Goal: Task Accomplishment & Management: Complete application form

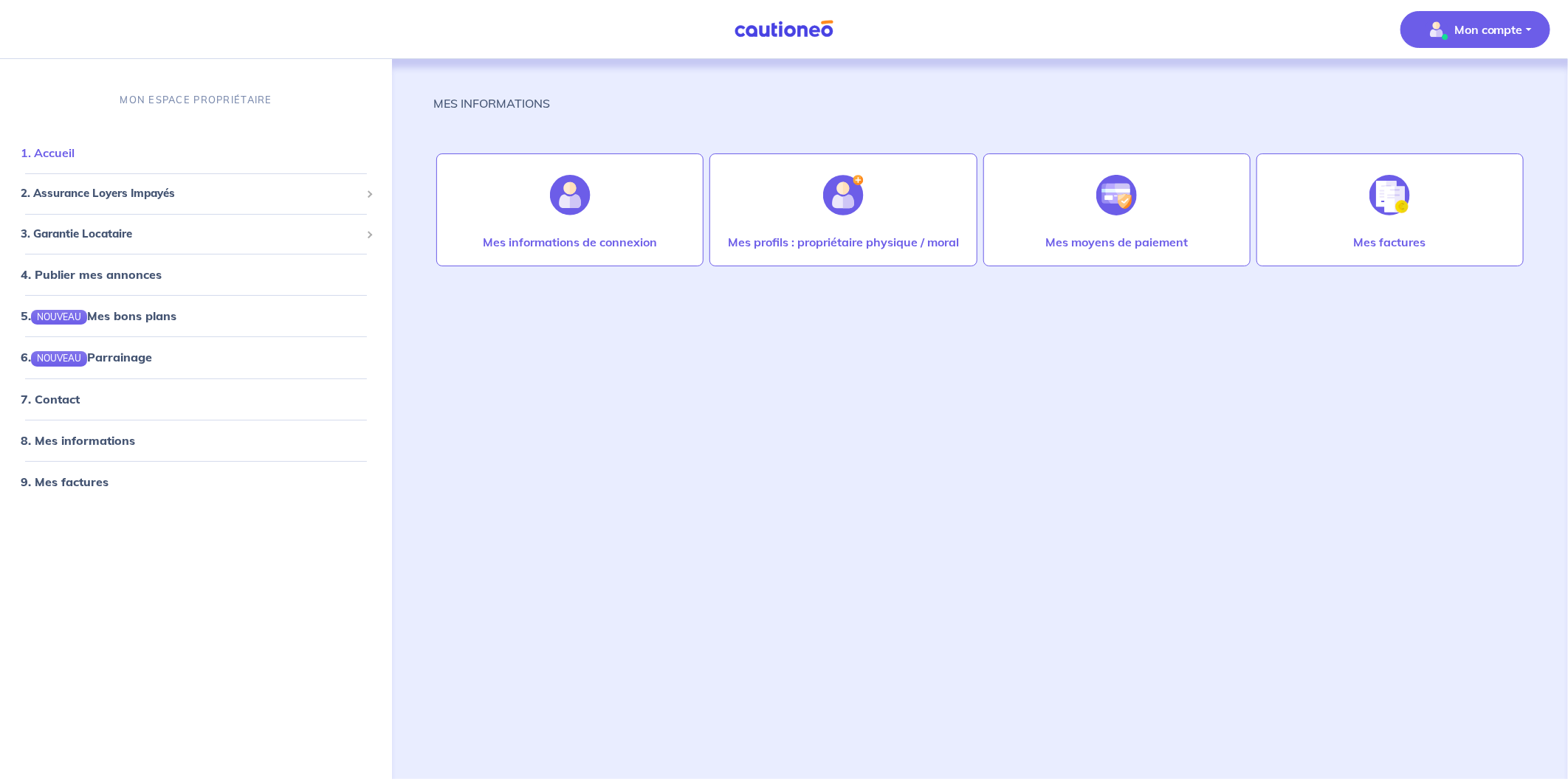
click at [74, 160] on link "1. Accueil" at bounding box center [47, 152] width 54 height 15
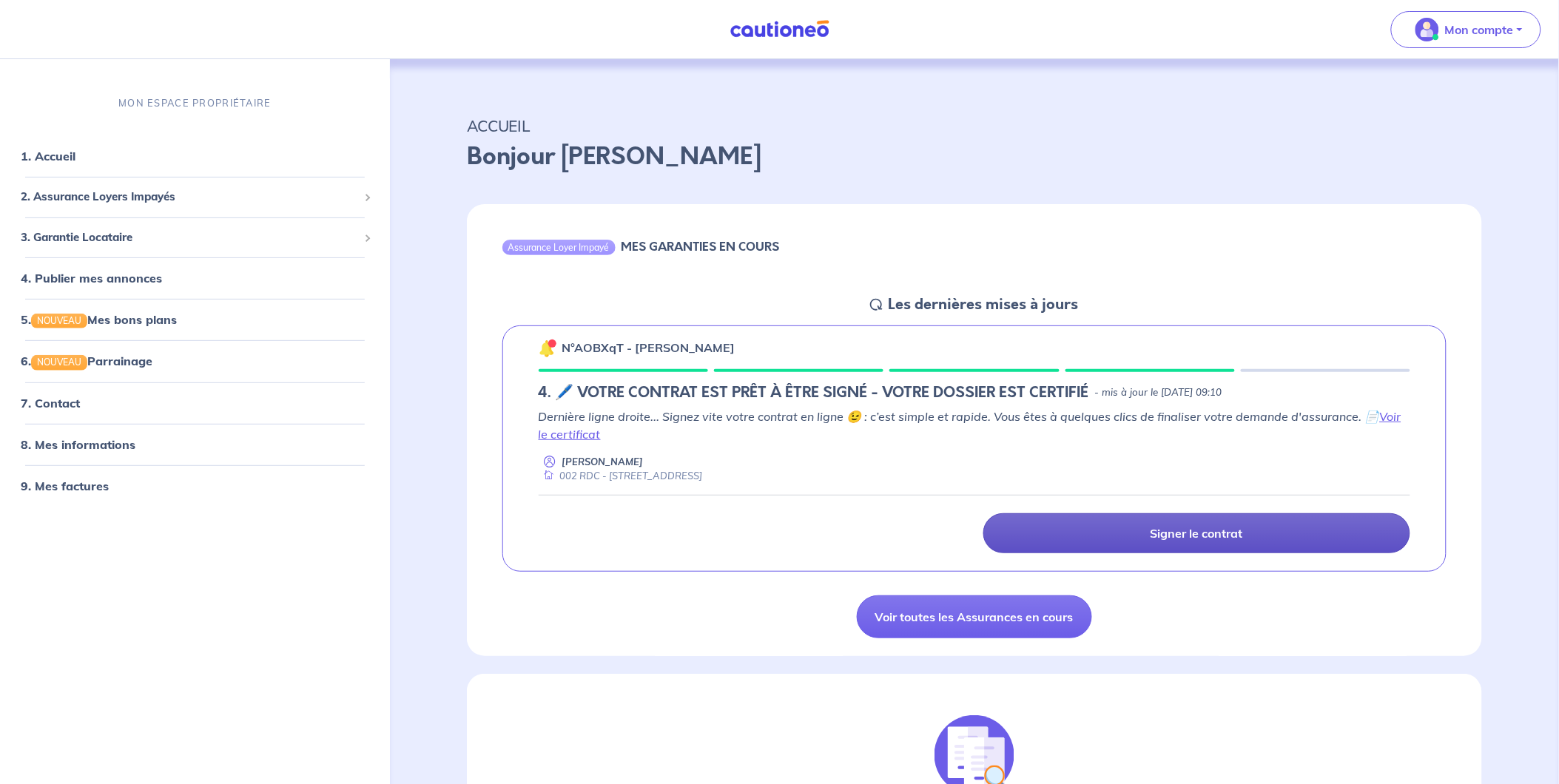
click at [1171, 533] on p "Signer le contrat" at bounding box center [1197, 533] width 93 height 15
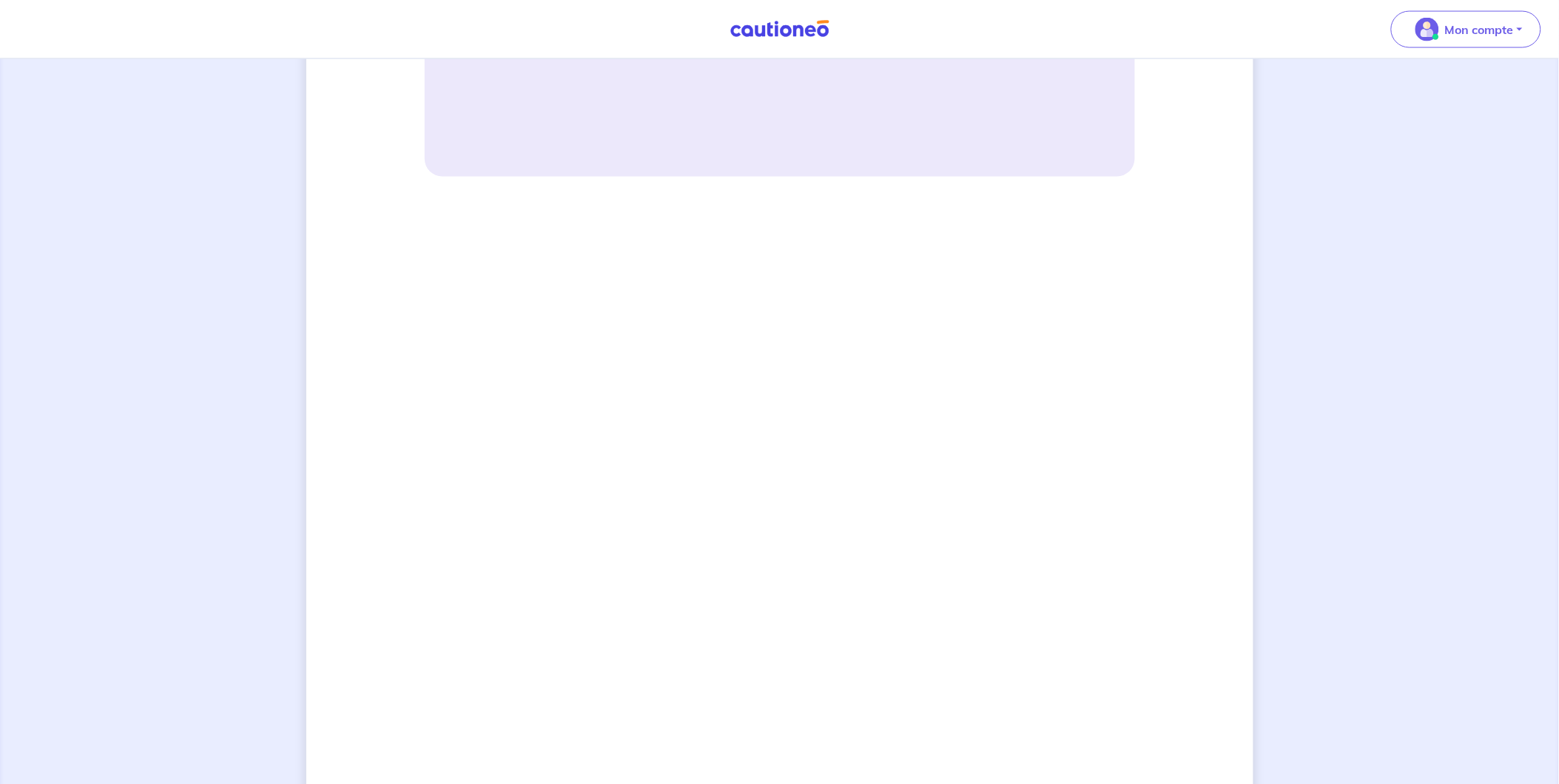
scroll to position [822, 0]
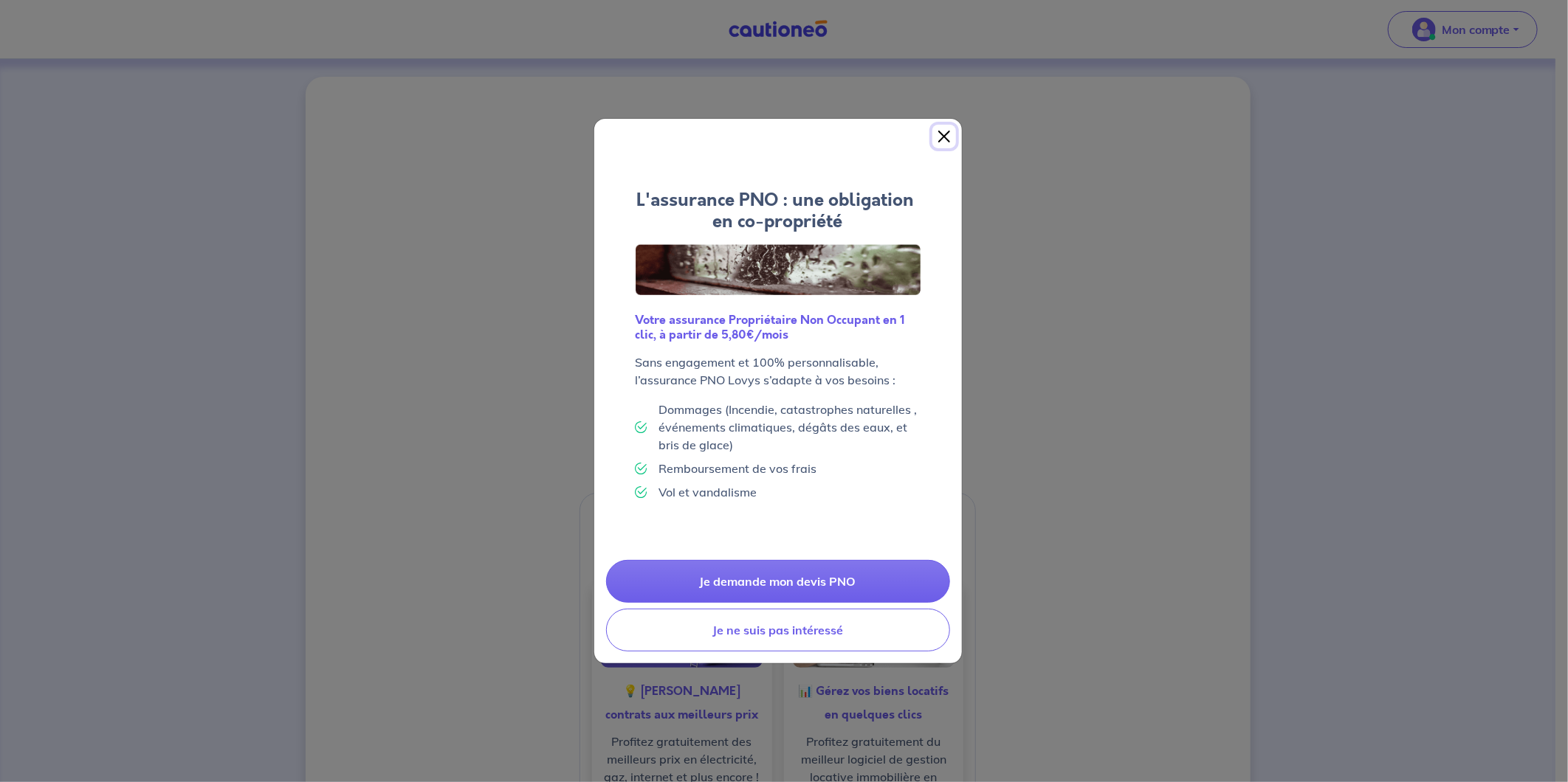
click at [936, 134] on button "Close" at bounding box center [944, 136] width 24 height 24
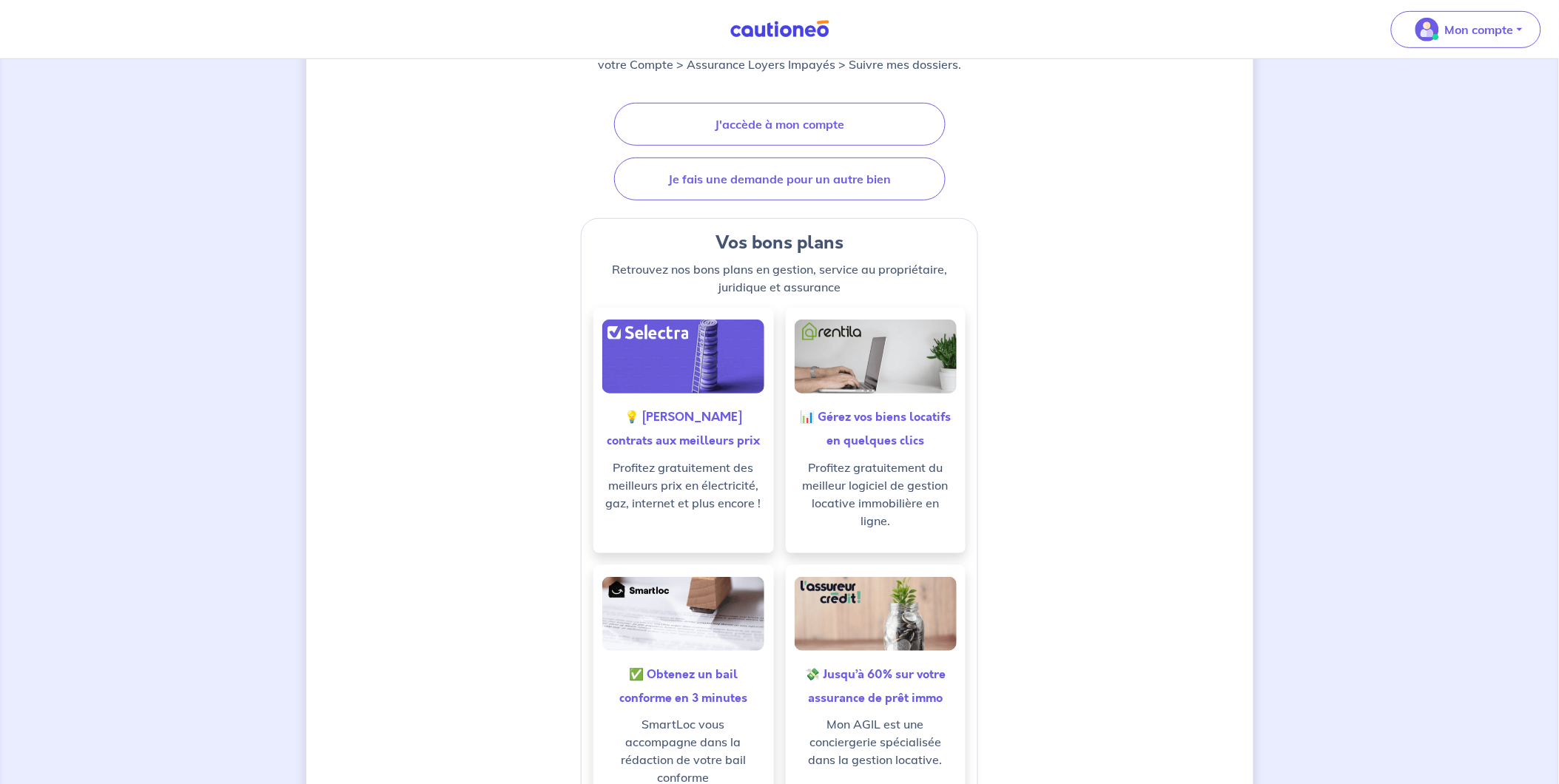
scroll to position [246, 0]
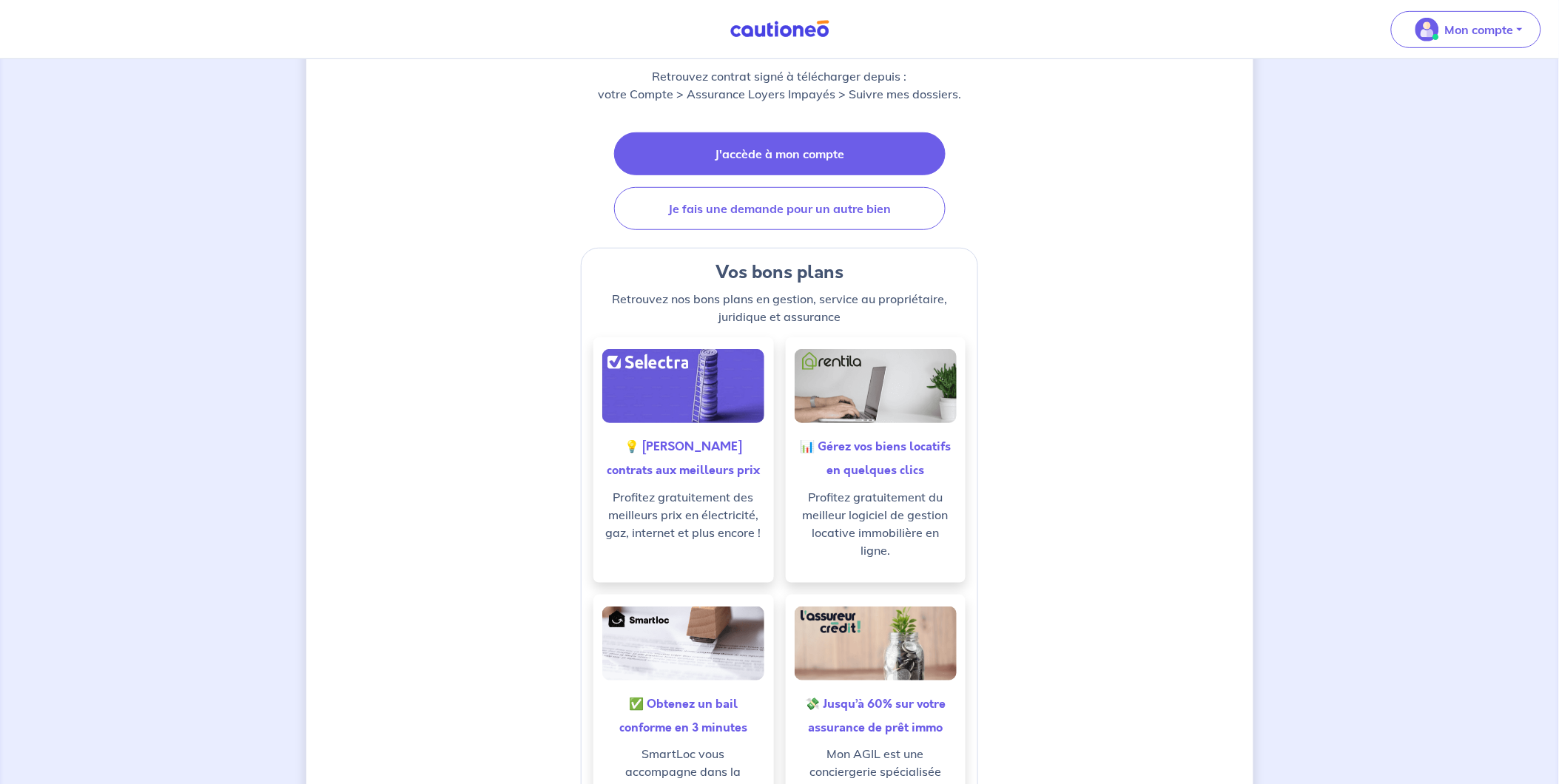
click at [797, 153] on link "J'accède à mon compte" at bounding box center [780, 154] width 332 height 43
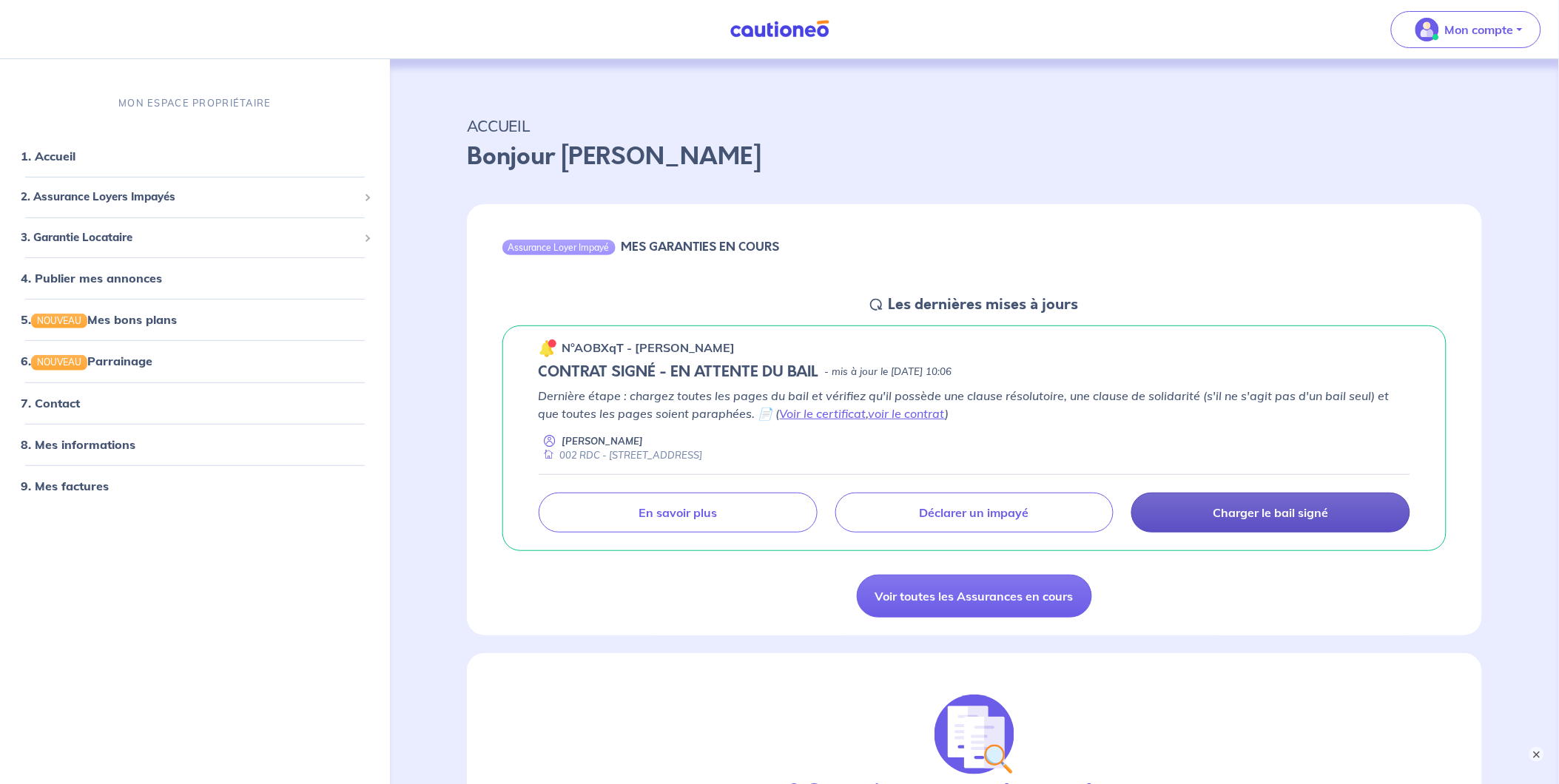
click at [1234, 518] on p "Charger le bail signé" at bounding box center [1271, 512] width 115 height 15
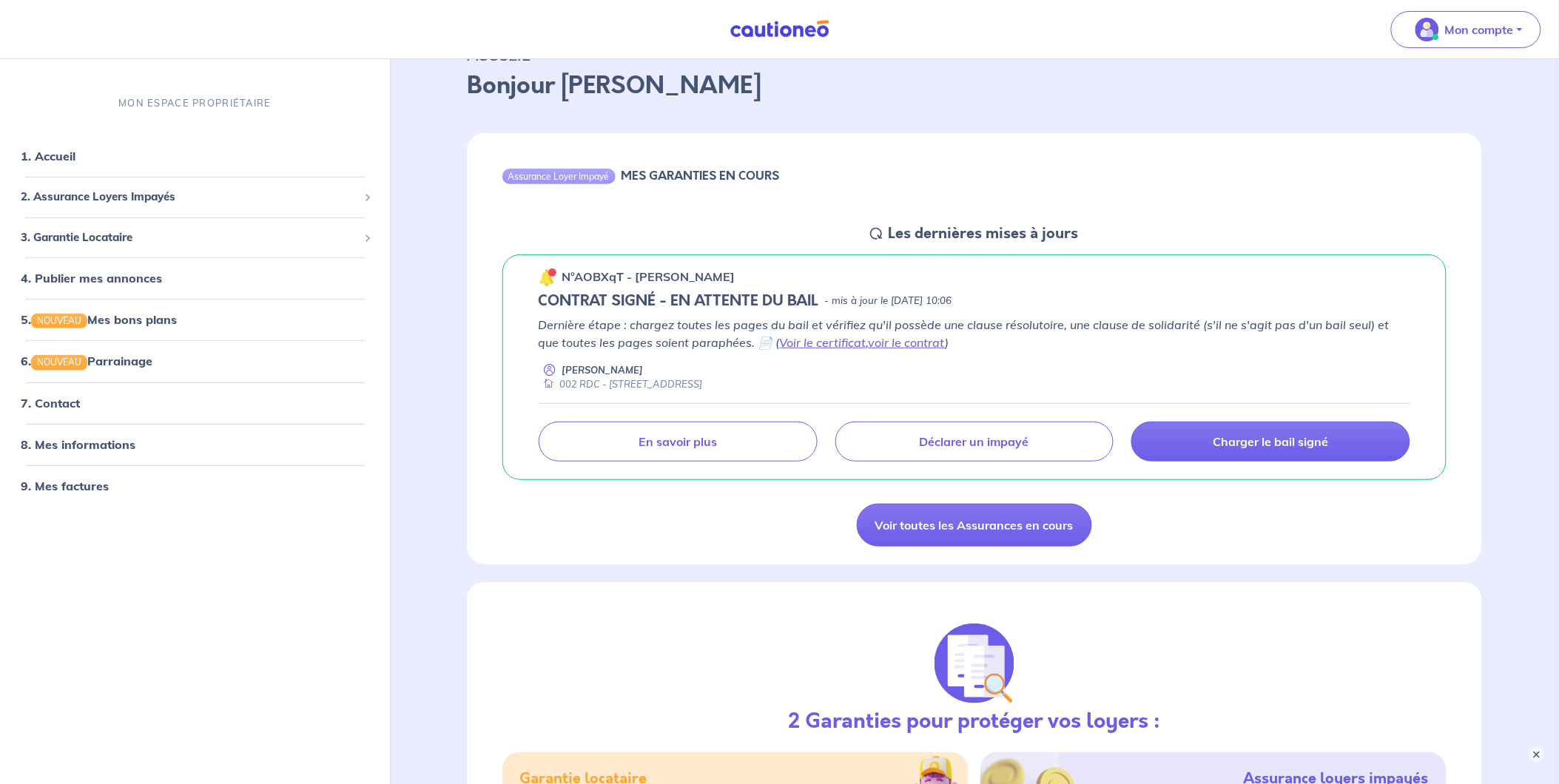
scroll to position [164, 0]
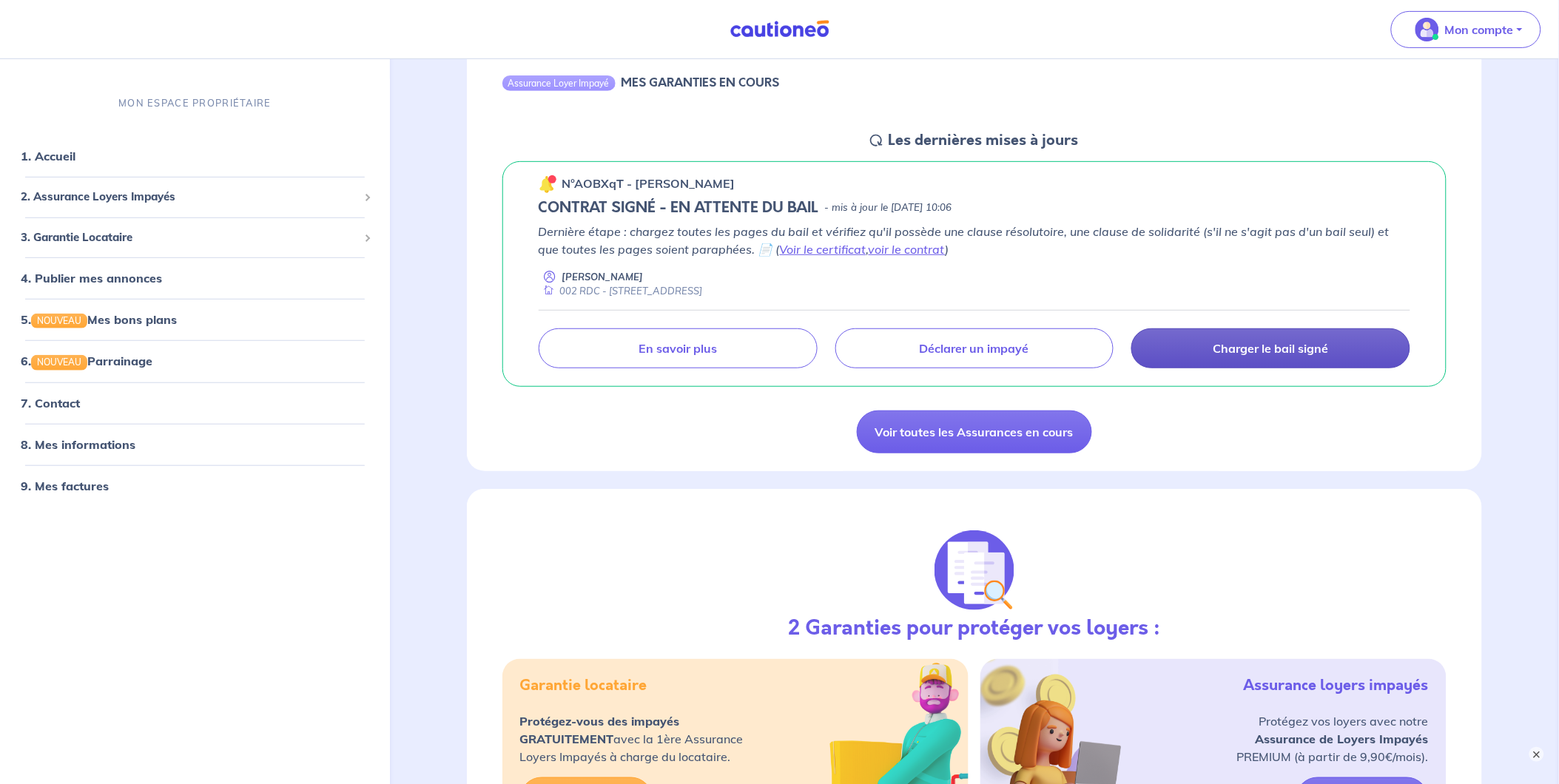
click at [1241, 358] on link "Charger le bail signé" at bounding box center [1270, 348] width 279 height 40
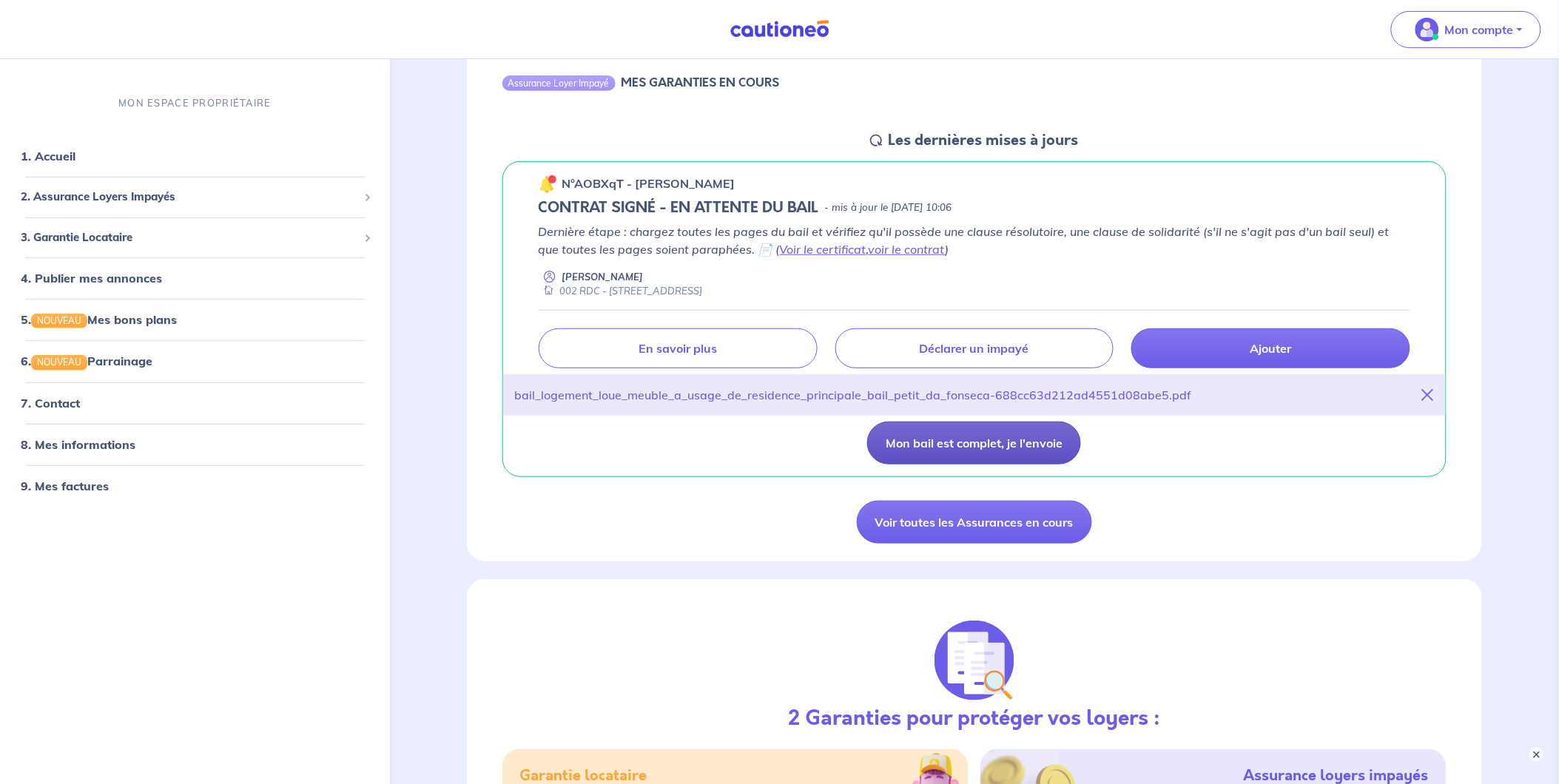
click at [999, 431] on button "Mon bail est complet, je l'envoie" at bounding box center [974, 443] width 214 height 43
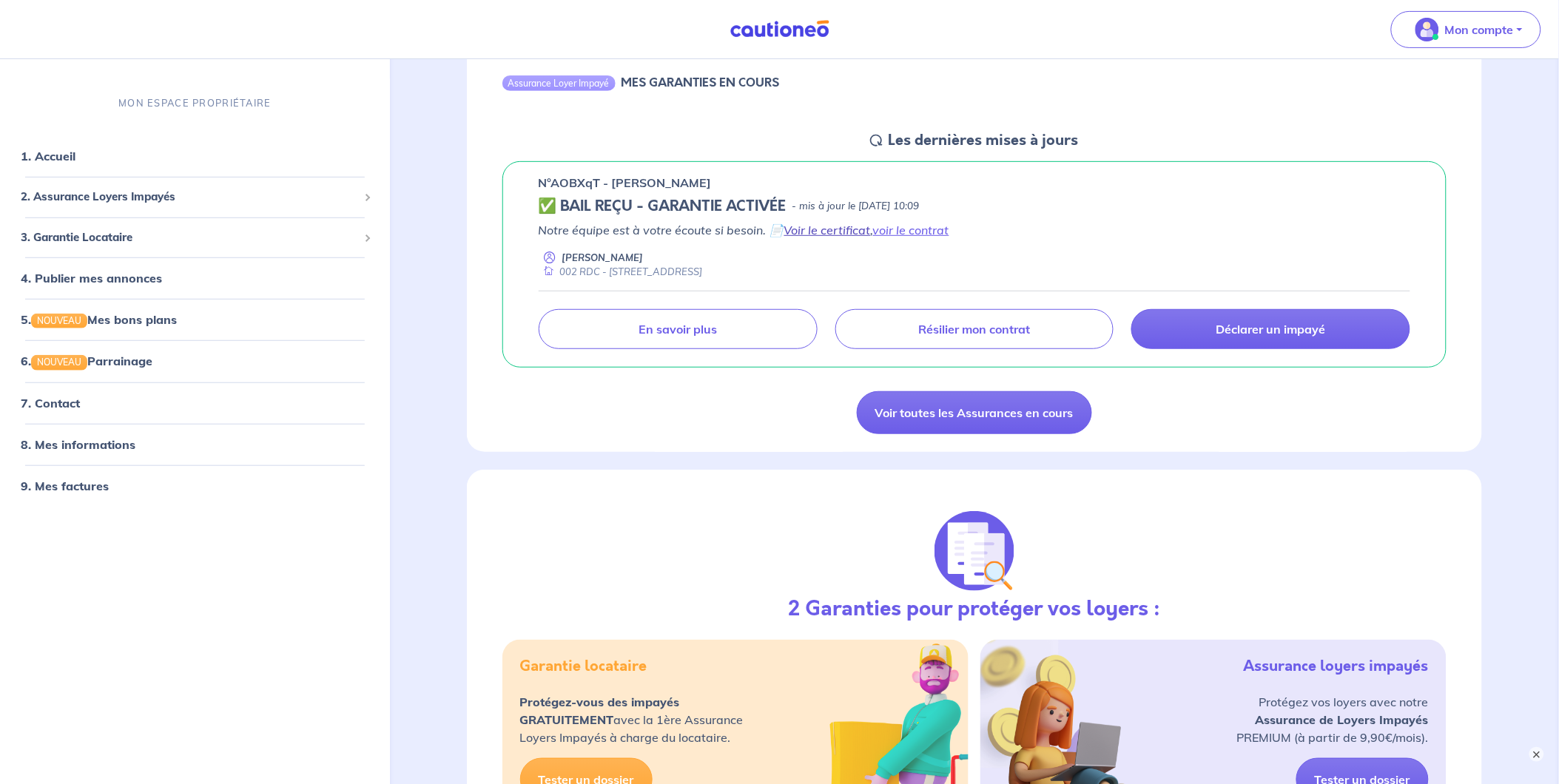
click at [845, 225] on link "Voir le certificat" at bounding box center [827, 229] width 87 height 15
click at [907, 230] on link "voir le contrat" at bounding box center [911, 229] width 76 height 15
click at [74, 150] on link "1. Accueil" at bounding box center [48, 156] width 54 height 15
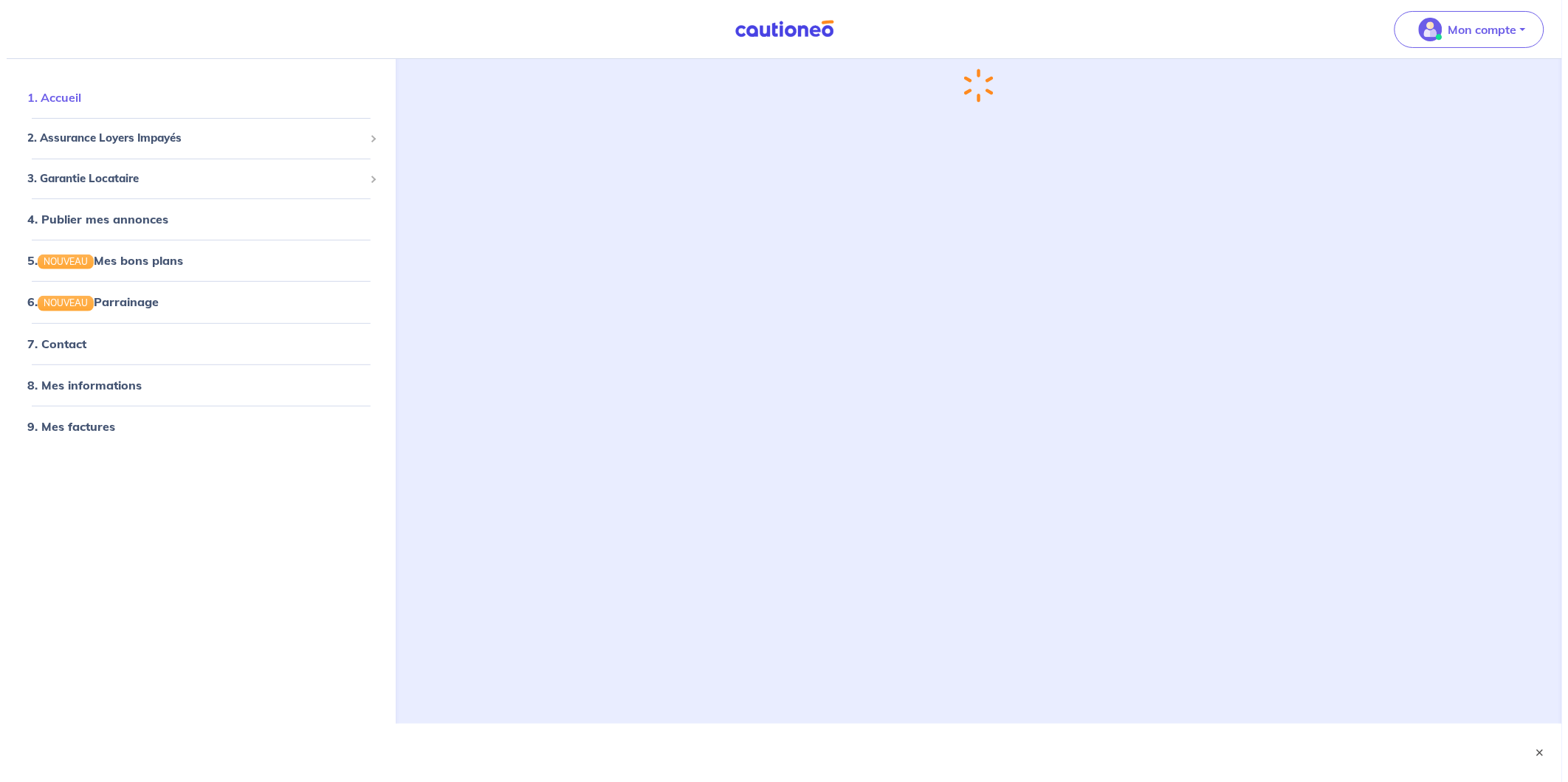
scroll to position [0, 0]
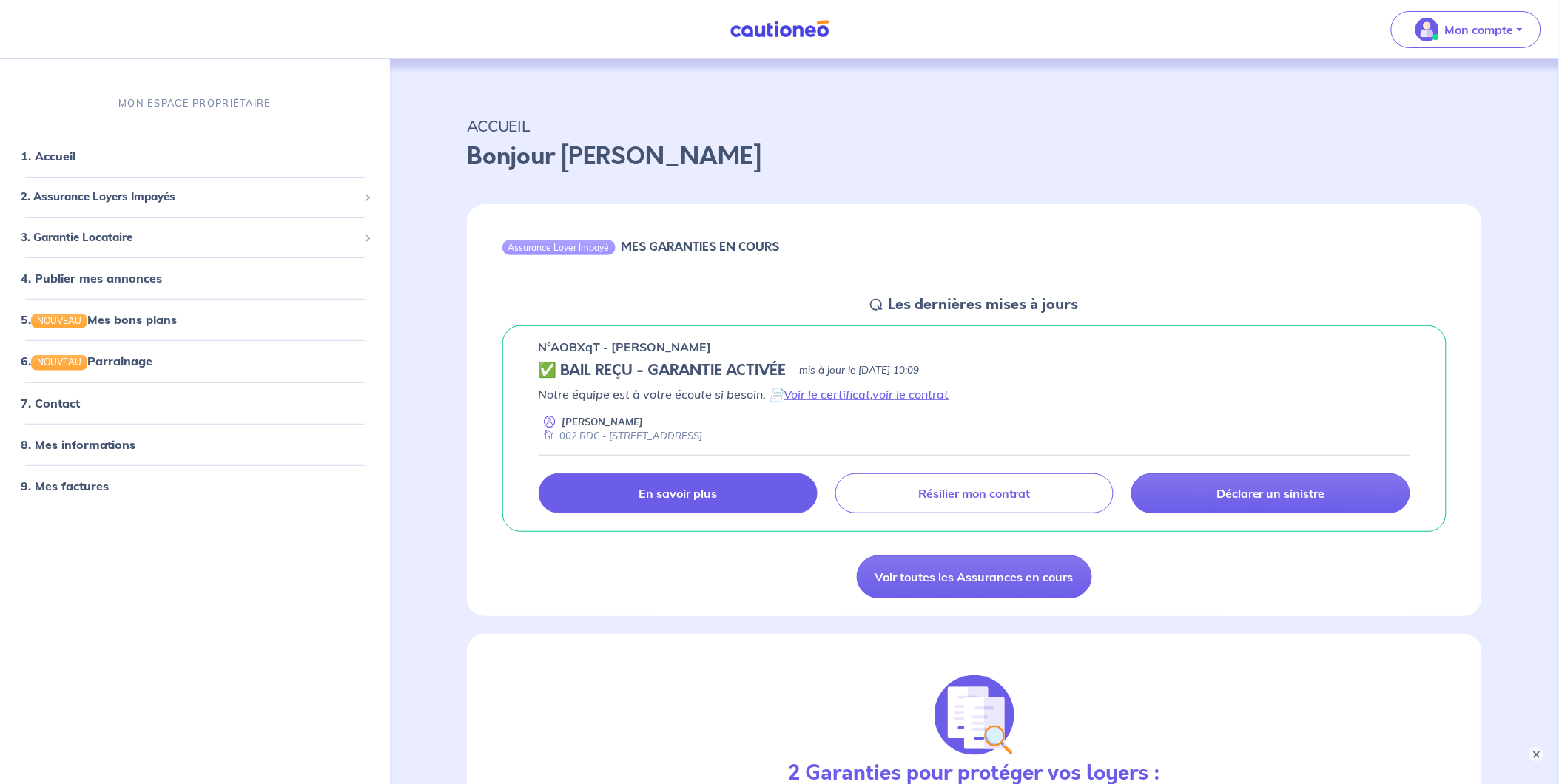
click at [640, 496] on p "En savoir plus" at bounding box center [678, 492] width 78 height 15
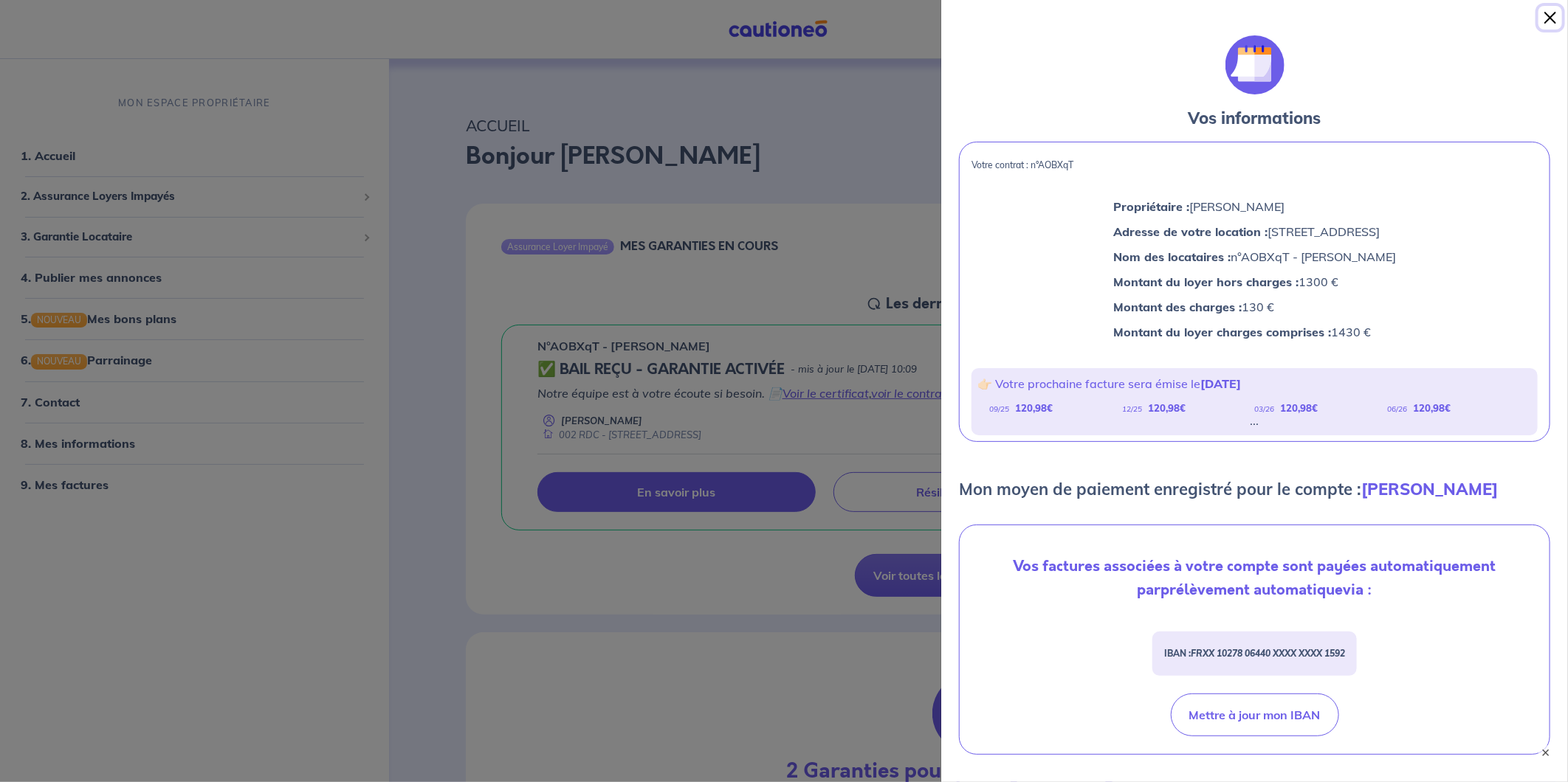
click at [1554, 13] on button "Close" at bounding box center [1550, 18] width 24 height 24
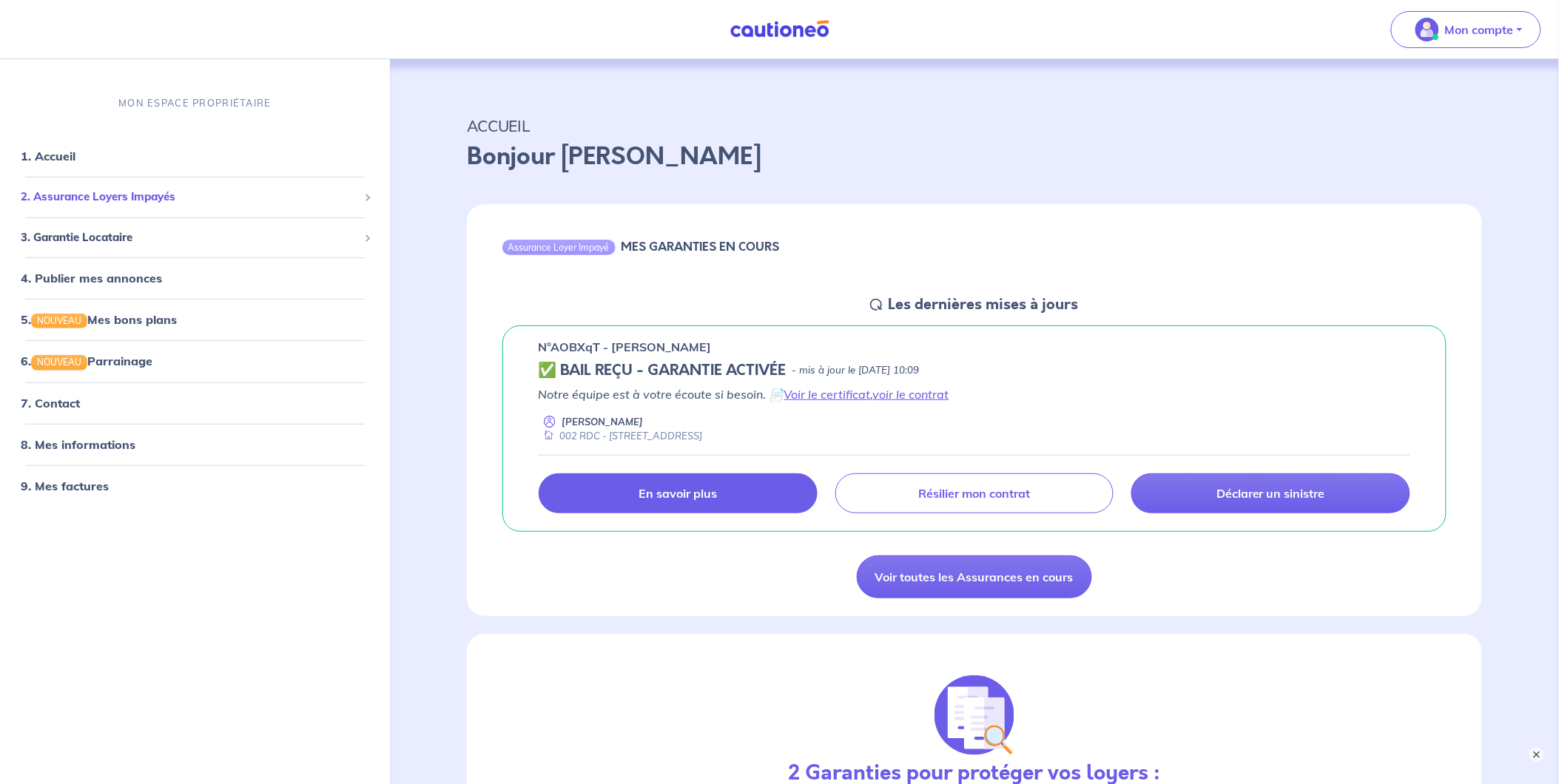
click at [244, 203] on span "2. Assurance Loyers Impayés" at bounding box center [190, 197] width 338 height 17
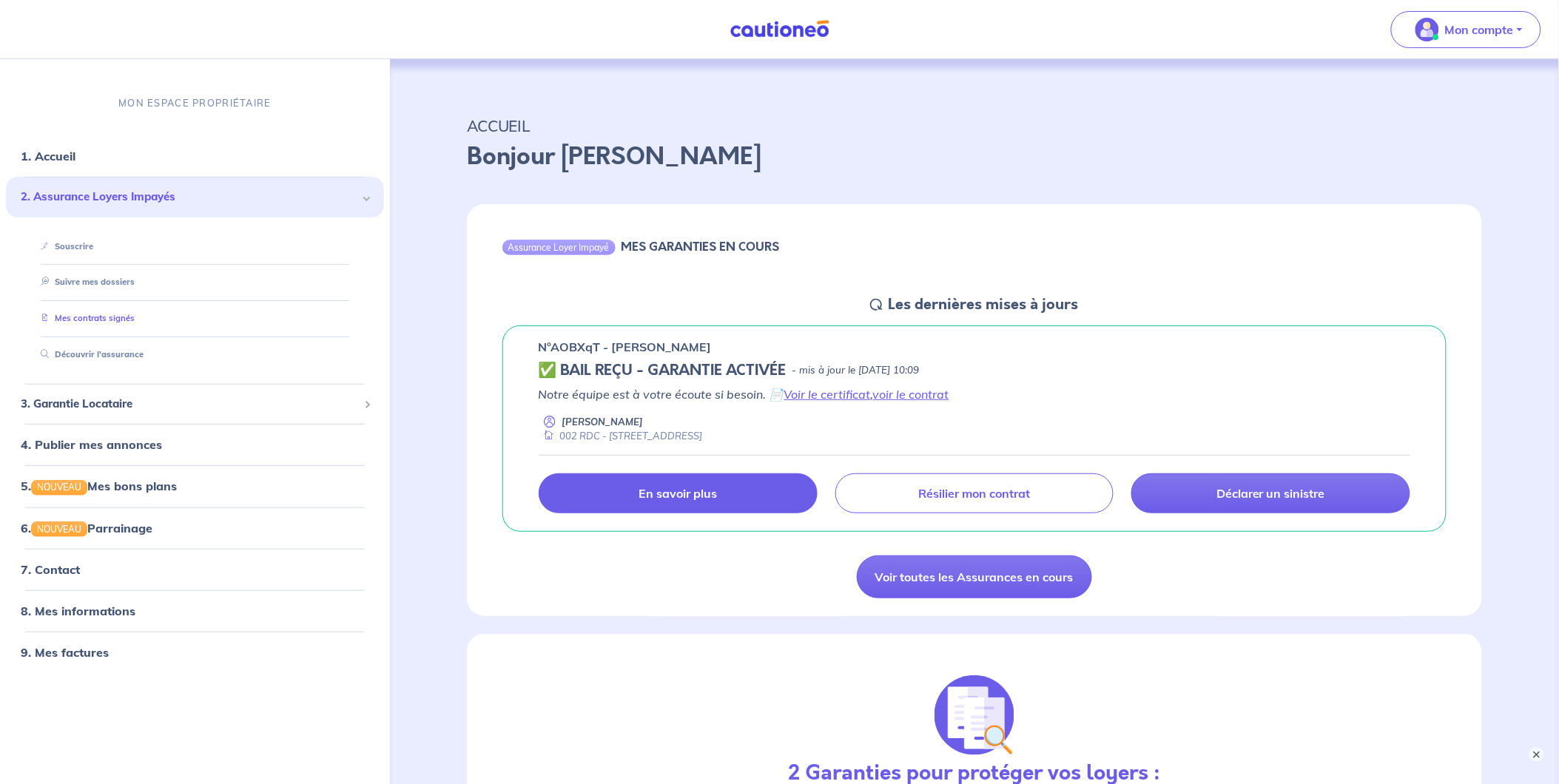
click at [134, 323] on link "Mes contrats signés" at bounding box center [84, 318] width 100 height 10
